Goal: Task Accomplishment & Management: Manage account settings

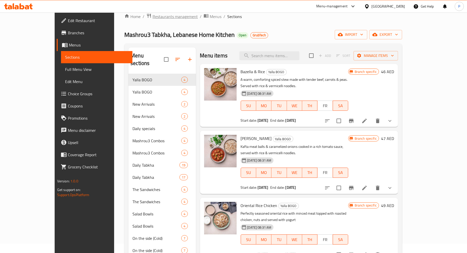
scroll to position [9, 0]
click at [250, 32] on div "Mashrou3 Tabkha, Lebanese Home Kitchen Open GrubTech import export" at bounding box center [263, 34] width 278 height 9
click at [29, 4] on icon at bounding box center [18, 6] width 29 height 6
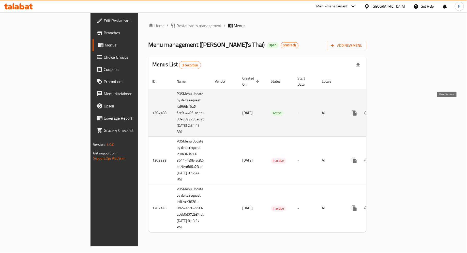
click at [393, 111] on icon "enhanced table" at bounding box center [391, 113] width 5 height 5
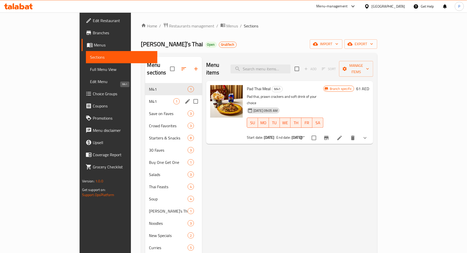
click at [149, 98] on span "M41" at bounding box center [161, 101] width 24 height 6
click at [145, 85] on div "M41 1" at bounding box center [173, 89] width 57 height 12
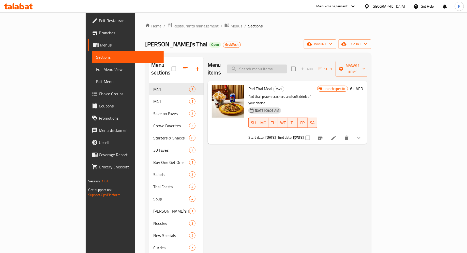
click at [277, 67] on input "search" at bounding box center [257, 69] width 60 height 9
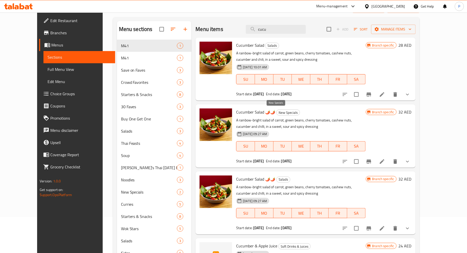
scroll to position [38, 0]
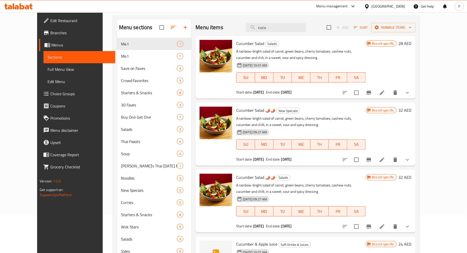
type input "cucu"
click at [324, 45] on h6 "Cucumber Salad Salads" at bounding box center [300, 43] width 129 height 7
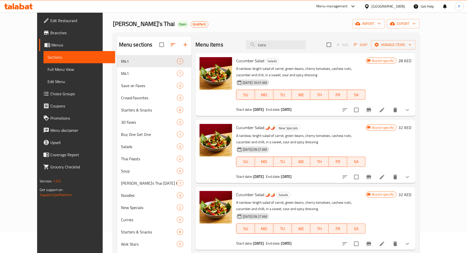
scroll to position [0, 0]
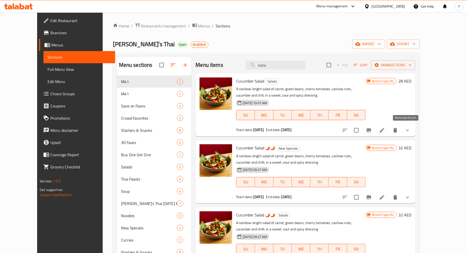
click at [372, 132] on icon "Branch-specific-item" at bounding box center [369, 130] width 6 height 6
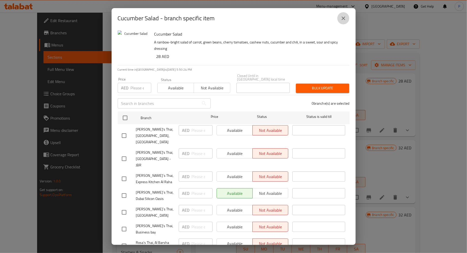
click at [345, 20] on icon "close" at bounding box center [344, 19] width 4 height 4
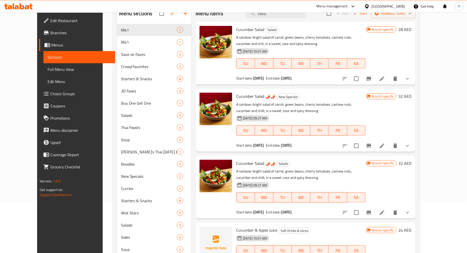
scroll to position [51, 0]
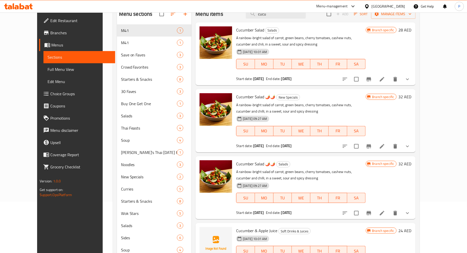
click at [27, 9] on div at bounding box center [18, 6] width 37 height 10
click at [23, 4] on icon at bounding box center [18, 6] width 29 height 6
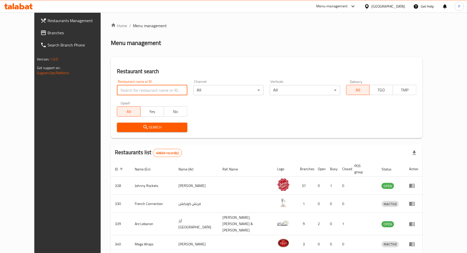
click at [153, 90] on input "search" at bounding box center [152, 90] width 70 height 10
type input "13265"
click button "Search" at bounding box center [152, 127] width 70 height 9
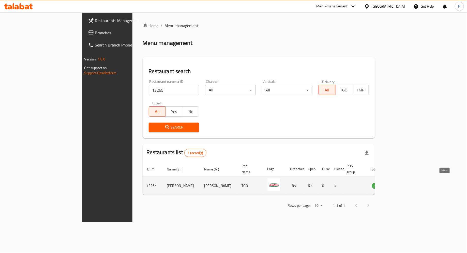
click at [405, 184] on icon "enhanced table" at bounding box center [402, 186] width 6 height 4
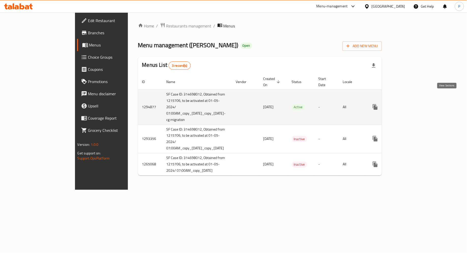
click at [415, 104] on icon "enhanced table" at bounding box center [412, 107] width 6 height 6
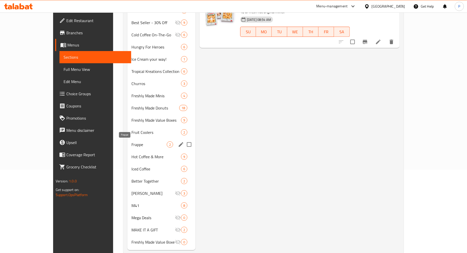
scroll to position [85, 0]
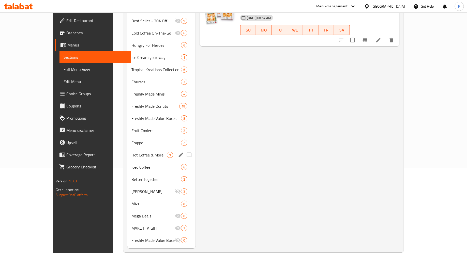
click at [127, 159] on div "Hot Coffee & More 9" at bounding box center [161, 155] width 68 height 12
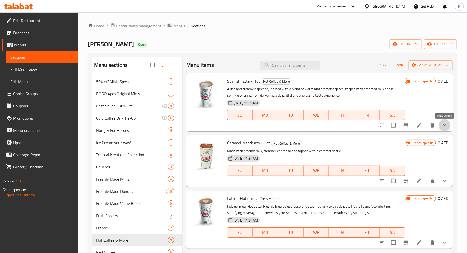
click at [448, 127] on icon "show more" at bounding box center [445, 125] width 6 height 6
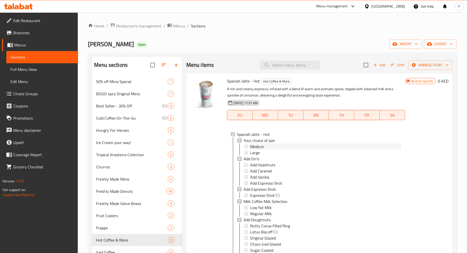
click at [270, 146] on div "Medium" at bounding box center [325, 147] width 151 height 6
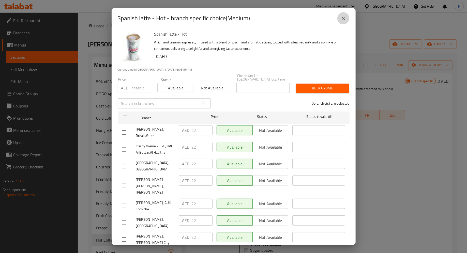
click at [344, 21] on icon "close" at bounding box center [343, 18] width 6 height 6
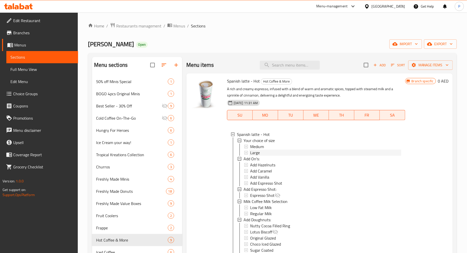
click at [263, 151] on div "Large" at bounding box center [325, 153] width 151 height 6
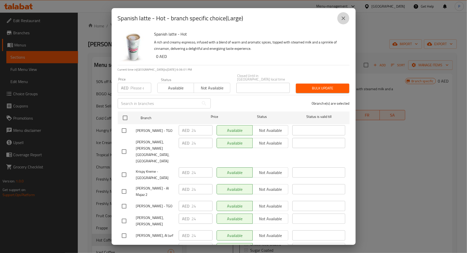
click at [344, 19] on icon "close" at bounding box center [344, 19] width 4 height 4
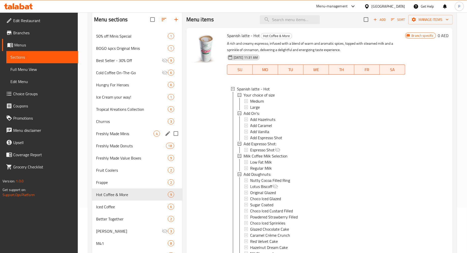
scroll to position [49, 0]
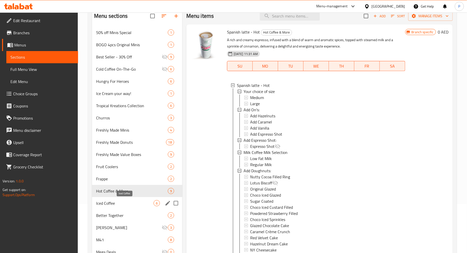
click at [108, 206] on span "Iced Coffee" at bounding box center [124, 203] width 57 height 6
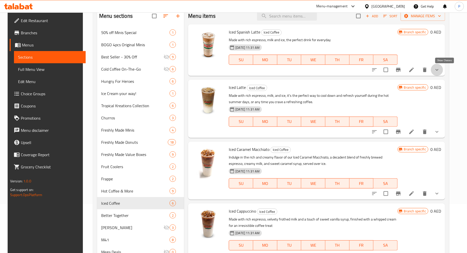
click at [440, 68] on icon "show more" at bounding box center [437, 70] width 6 height 6
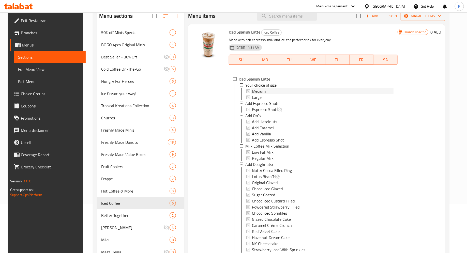
click at [285, 89] on div "Medium" at bounding box center [323, 91] width 142 height 6
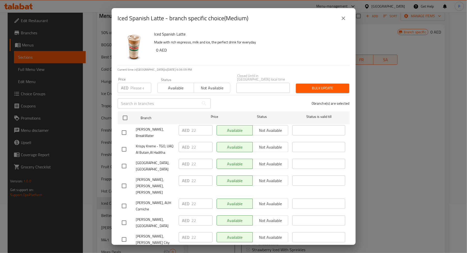
click at [342, 21] on icon "close" at bounding box center [343, 18] width 6 height 6
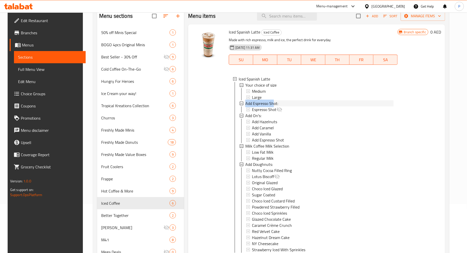
drag, startPoint x: 272, startPoint y: 100, endPoint x: 262, endPoint y: 99, distance: 9.8
click at [262, 99] on div "Your choice of size Medium Large Add Espresso Shot: Espresso Shot Add On's: Add…" at bounding box center [317, 167] width 154 height 171
click at [261, 99] on div "Large" at bounding box center [323, 97] width 142 height 6
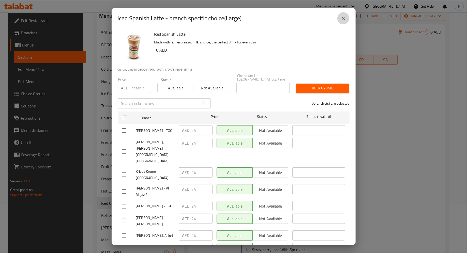
click at [341, 18] on icon "close" at bounding box center [343, 18] width 6 height 6
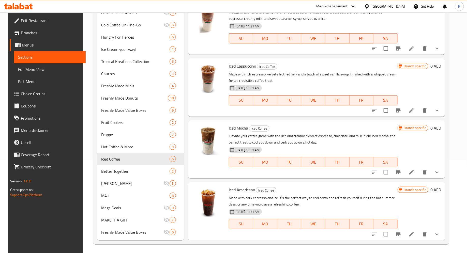
scroll to position [94, 0]
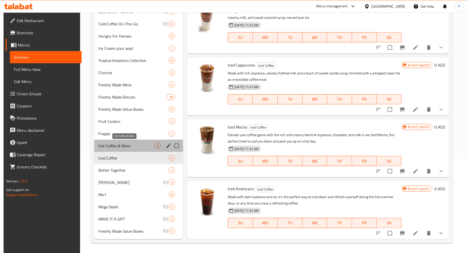
click at [138, 146] on span "Hot Coffee & More" at bounding box center [126, 146] width 56 height 6
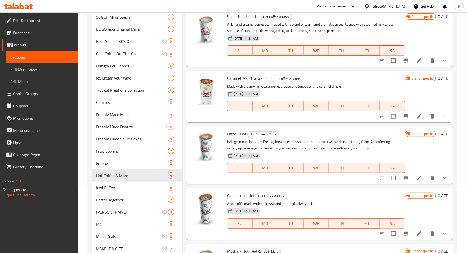
scroll to position [63, 0]
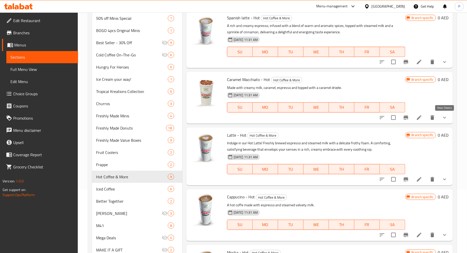
click at [445, 118] on icon "show more" at bounding box center [444, 118] width 3 height 2
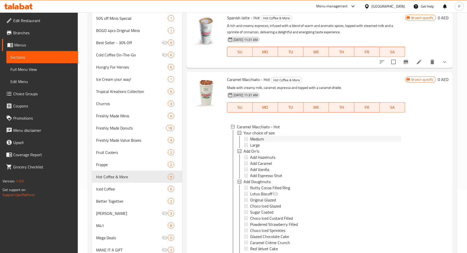
click at [301, 138] on div "Medium" at bounding box center [325, 139] width 151 height 6
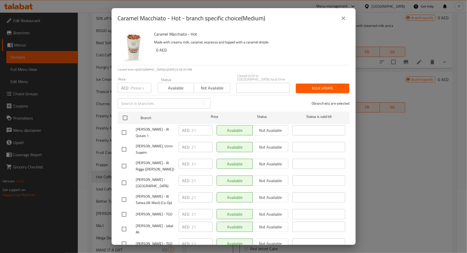
click at [345, 22] on button "close" at bounding box center [343, 18] width 12 height 12
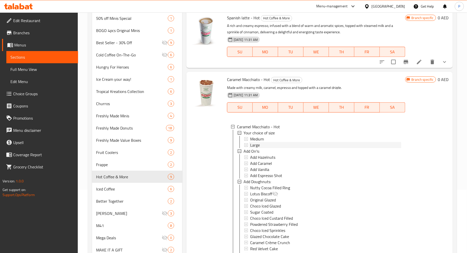
click at [263, 146] on div "Large" at bounding box center [325, 145] width 151 height 6
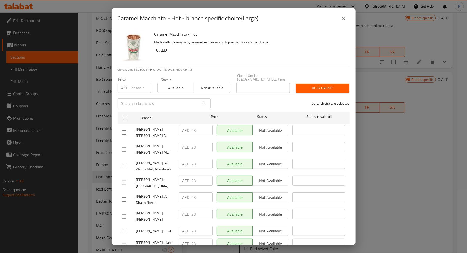
click at [343, 21] on icon "close" at bounding box center [343, 18] width 6 height 6
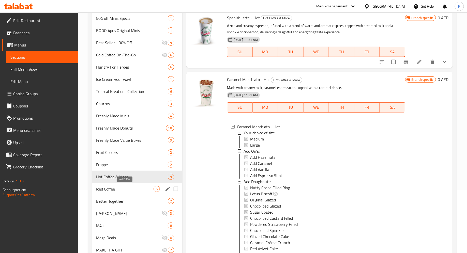
click at [102, 187] on span "Iced Coffee" at bounding box center [124, 189] width 57 height 6
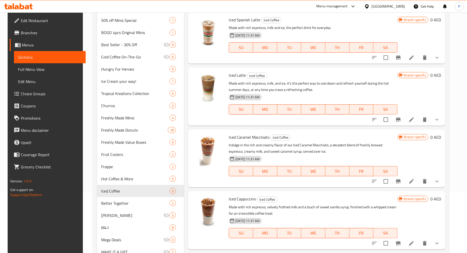
scroll to position [17, 0]
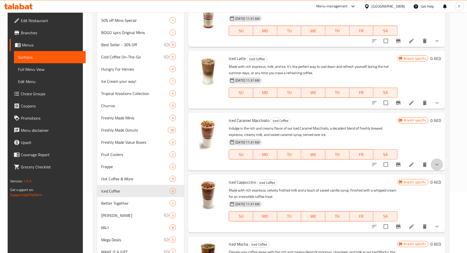
click at [443, 168] on button "show more" at bounding box center [437, 165] width 12 height 12
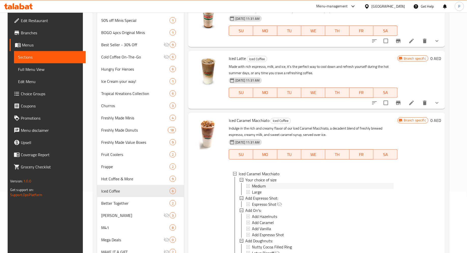
click at [265, 183] on div "Medium" at bounding box center [323, 186] width 142 height 6
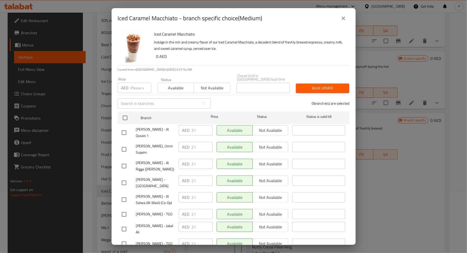
click at [103, 64] on div "Iced Caramel Macchiato - branch specific choice(Medium) Iced Caramel Macchiato …" at bounding box center [233, 126] width 467 height 253
click at [346, 16] on icon "close" at bounding box center [343, 18] width 6 height 6
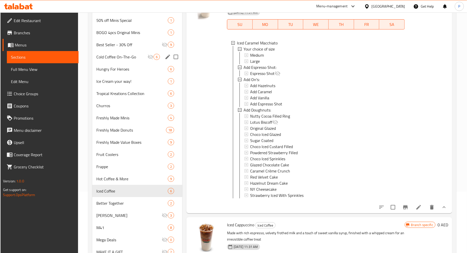
scroll to position [94, 0]
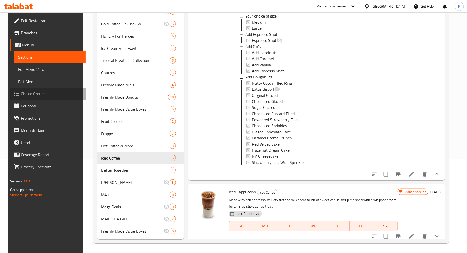
click at [32, 91] on span "Choice Groups" at bounding box center [51, 94] width 61 height 6
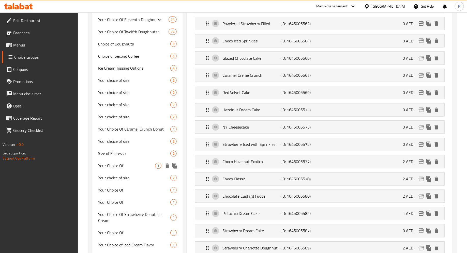
scroll to position [406, 0]
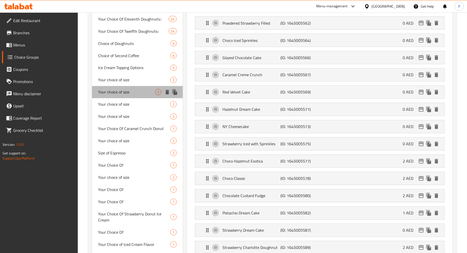
click at [127, 97] on div "Your choice of size 2" at bounding box center [137, 92] width 91 height 12
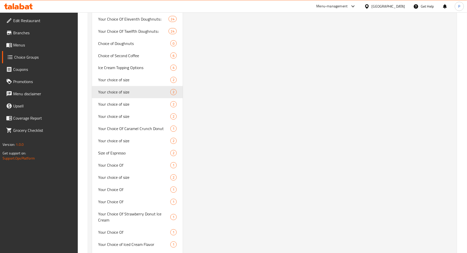
type input "Your choice of size"
type input "اختيارك للحجم"
type input "1"
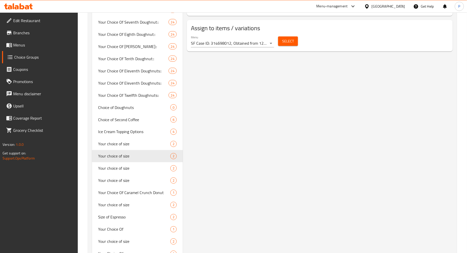
scroll to position [352, 0]
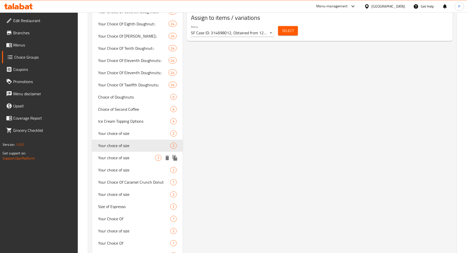
click at [132, 154] on div "Your choice of size 2" at bounding box center [137, 158] width 91 height 12
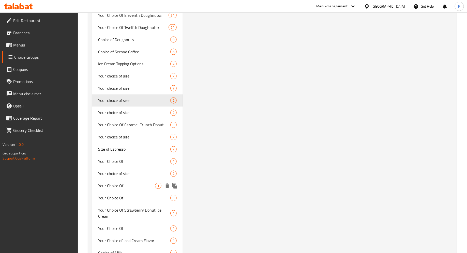
scroll to position [440, 0]
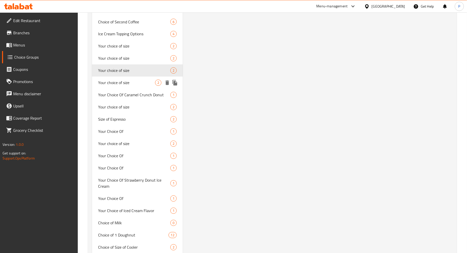
click at [125, 83] on span "Your choice of size" at bounding box center [126, 83] width 57 height 6
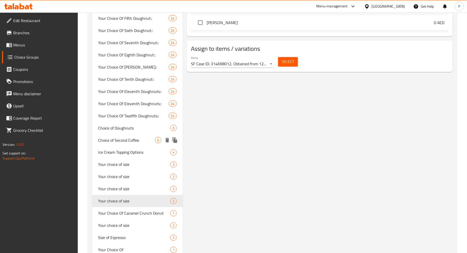
scroll to position [322, 0]
click at [137, 164] on span "Your choice of size" at bounding box center [126, 164] width 57 height 6
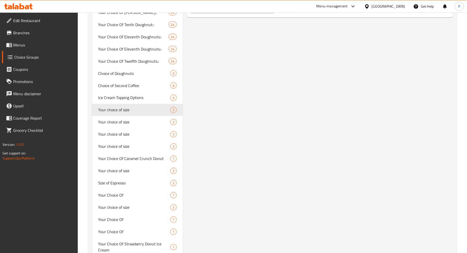
scroll to position [400, 0]
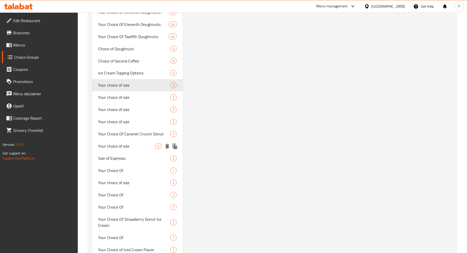
click at [128, 148] on span "Your choice of size" at bounding box center [126, 146] width 57 height 6
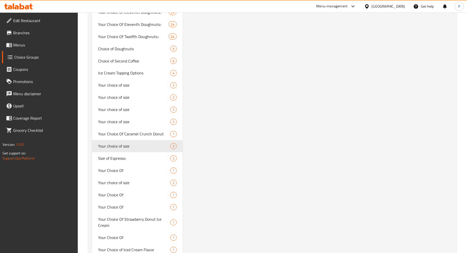
type input "Your choice of size"
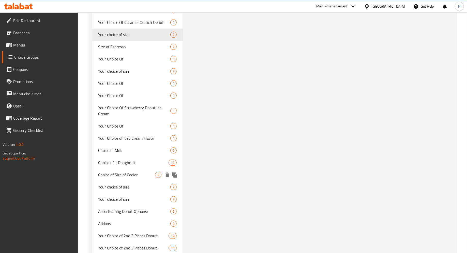
scroll to position [522, 0]
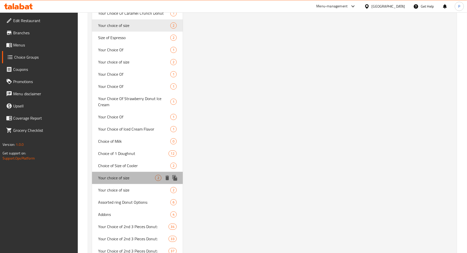
click at [118, 183] on div "Your choice of size 2" at bounding box center [137, 178] width 91 height 12
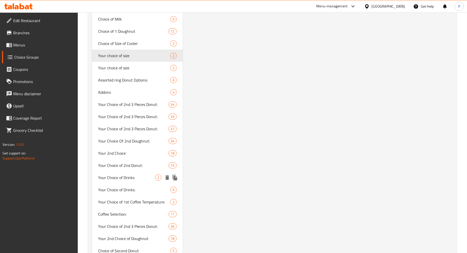
scroll to position [644, 0]
click at [118, 74] on div "Assorted ring Donut Options: 6" at bounding box center [137, 80] width 91 height 12
type input "Assorted ring Donut Options:"
type input "اختيارات للدونات الدائرية (اختر1)"
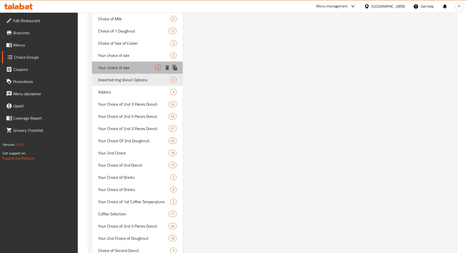
click at [109, 68] on span "Your choice of size" at bounding box center [126, 68] width 57 height 6
type input "Your choice of size"
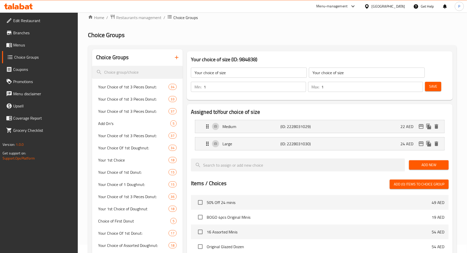
scroll to position [11, 0]
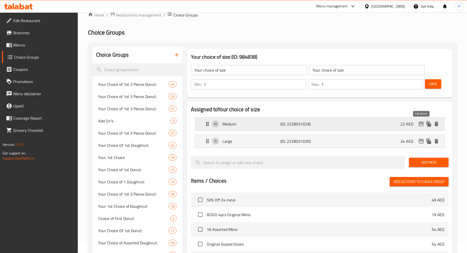
click at [420, 126] on icon "edit" at bounding box center [421, 124] width 6 height 6
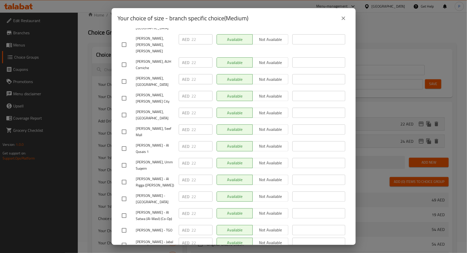
scroll to position [0, 0]
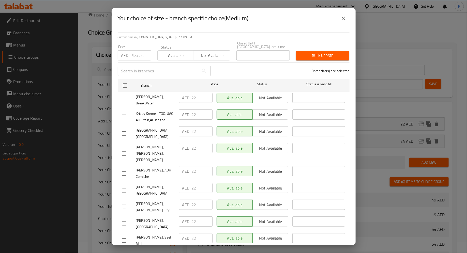
click at [344, 18] on icon "close" at bounding box center [343, 18] width 6 height 6
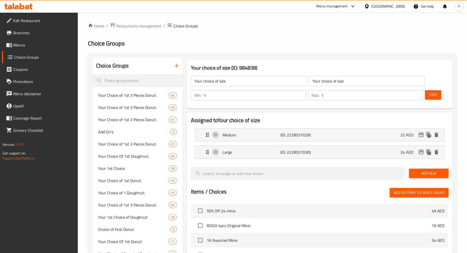
click at [235, 60] on div "Your choice of size (ID: 984838) Your choice of size ​ Your choice of size ​ Mi…" at bounding box center [320, 84] width 266 height 49
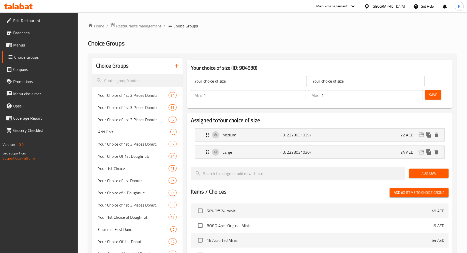
click at [186, 142] on div "Assigned to Your choice of size Medium (ID: 2228031029) 22 AED Name (En) Medium…" at bounding box center [320, 235] width 270 height 249
click at [188, 118] on div "Assigned to Your choice of size Medium (ID: 2228031029) 22 AED Name (En) Medium…" at bounding box center [320, 235] width 266 height 245
